Goal: Book appointment/travel/reservation

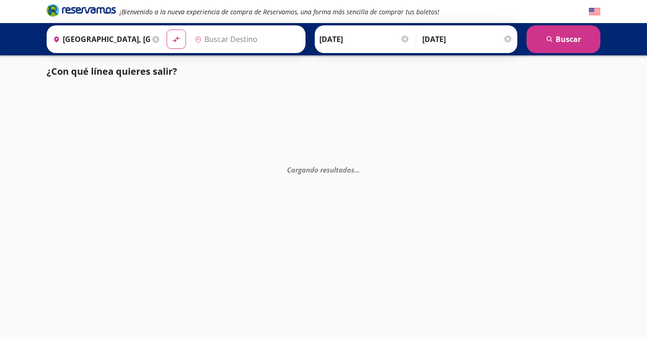
type input "[GEOGRAPHIC_DATA], [GEOGRAPHIC_DATA]"
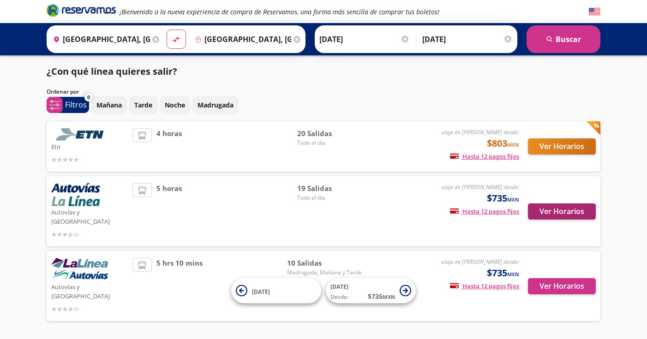
click at [545, 207] on button "Ver Horarios" at bounding box center [562, 211] width 68 height 16
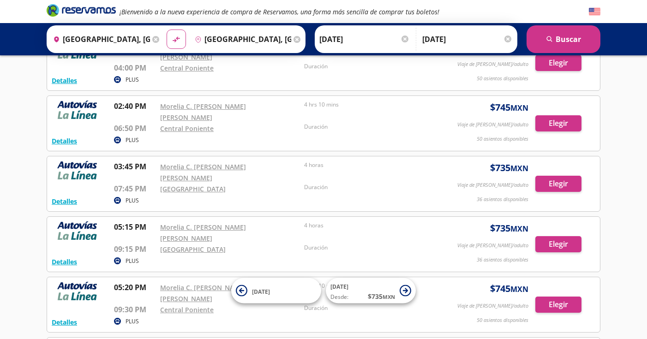
scroll to position [795, 0]
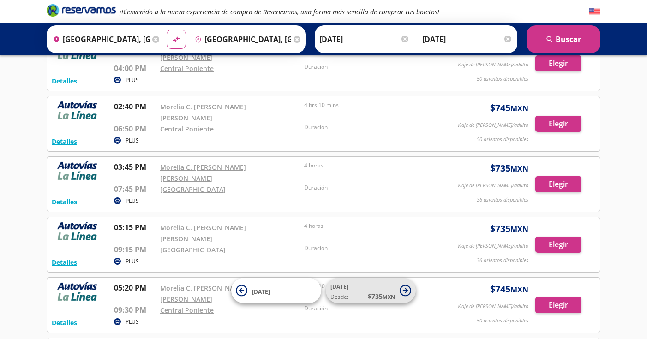
click at [406, 290] on icon at bounding box center [405, 290] width 5 height 5
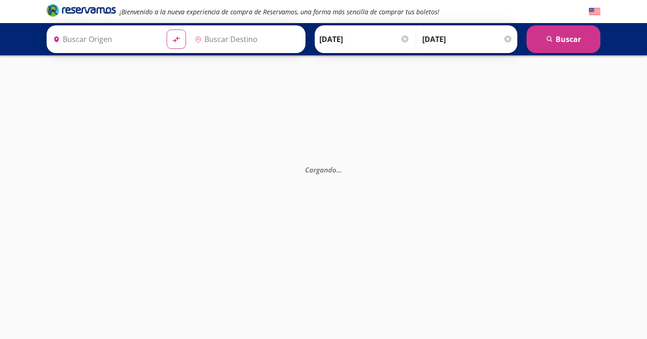
type input "[GEOGRAPHIC_DATA], [GEOGRAPHIC_DATA]"
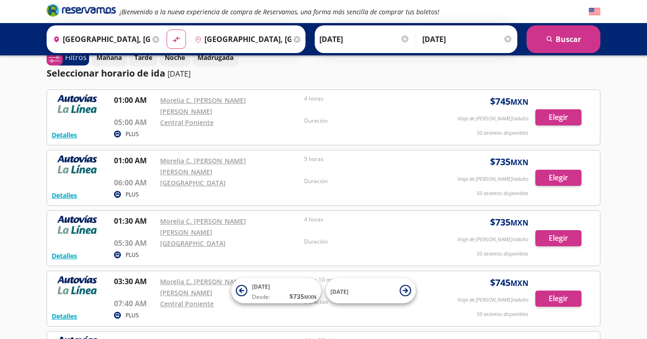
scroll to position [17, 0]
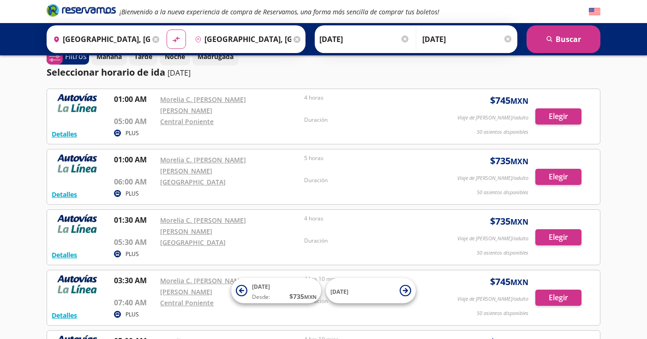
click at [458, 35] on input "[DATE]" at bounding box center [467, 39] width 90 height 23
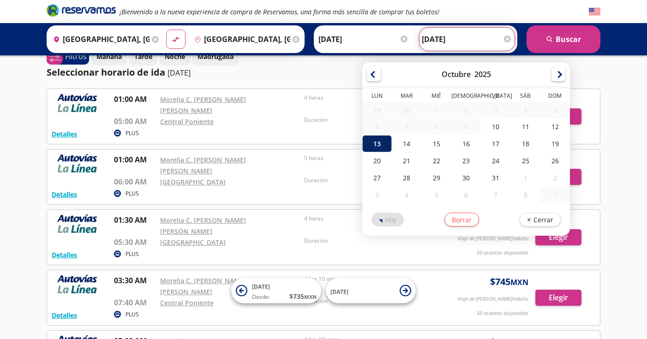
click at [392, 142] on div "13" at bounding box center [377, 143] width 30 height 17
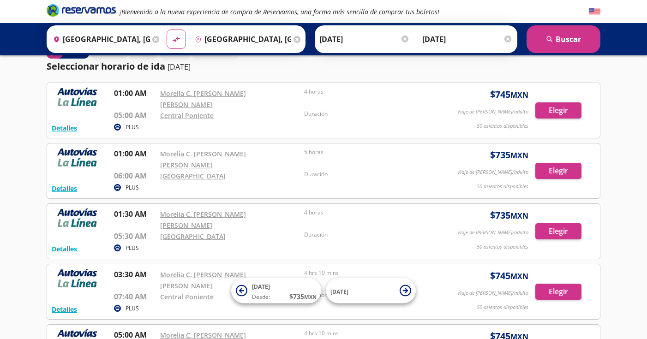
scroll to position [24, 0]
